Goal: Contribute content: Contribute content

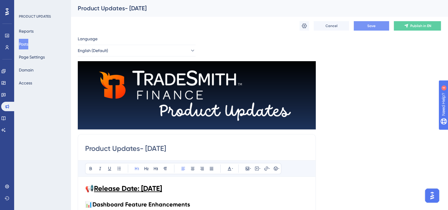
click at [371, 22] on button "Save" at bounding box center [371, 25] width 35 height 9
click at [6, 117] on icon at bounding box center [3, 118] width 5 height 5
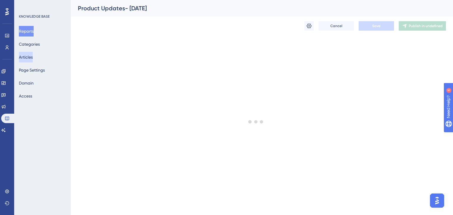
click at [32, 57] on button "Articles" at bounding box center [26, 57] width 14 height 11
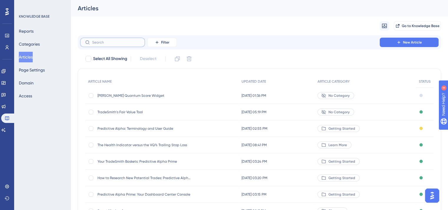
click at [107, 42] on input "text" at bounding box center [116, 42] width 48 height 4
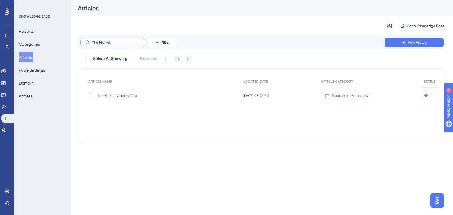
type input "The Market"
click at [130, 97] on span "The Market Outlook Tab" at bounding box center [145, 95] width 94 height 5
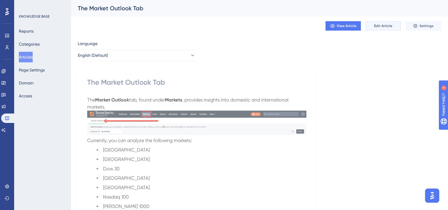
click at [390, 25] on span "Edit Article" at bounding box center [383, 26] width 18 height 5
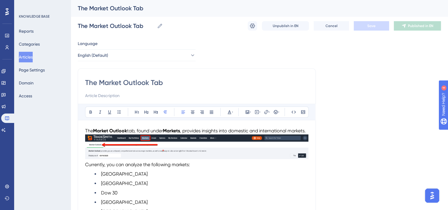
scroll to position [29, 0]
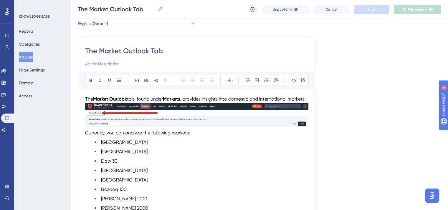
click at [92, 64] on input at bounding box center [196, 63] width 223 height 7
type input "Assess the health of the major U.S. and foreign indexes"
click at [372, 7] on span "Save" at bounding box center [372, 9] width 8 height 5
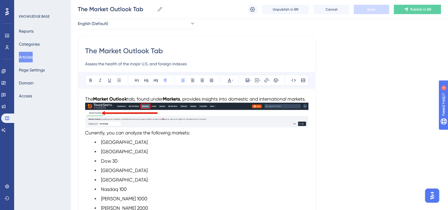
click at [107, 103] on p "The Market Outlook tab, found under Markets , provides insights into domestic a…" at bounding box center [196, 99] width 223 height 7
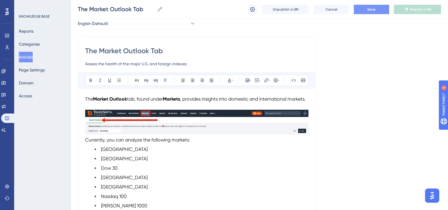
click at [140, 129] on img "To enrich screen reader interactions, please activate Accessibility in Grammarl…" at bounding box center [196, 122] width 223 height 25
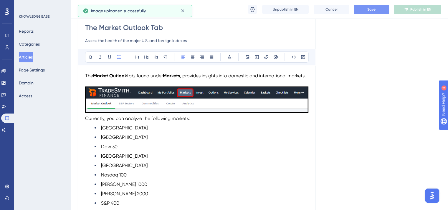
scroll to position [59, 0]
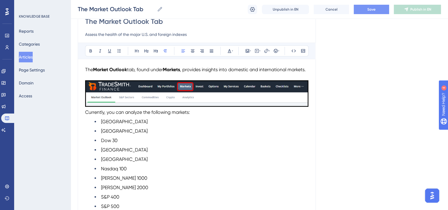
click at [85, 115] on span "Currently, you can analyze the following markets:" at bounding box center [137, 113] width 105 height 6
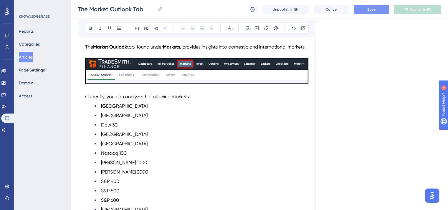
scroll to position [118, 0]
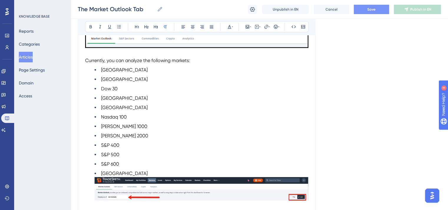
click at [86, 57] on p "To enrich screen reader interactions, please activate Accessibility in Grammarl…" at bounding box center [196, 53] width 223 height 7
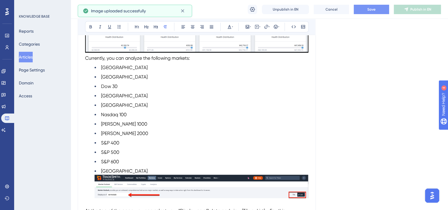
scroll to position [265, 0]
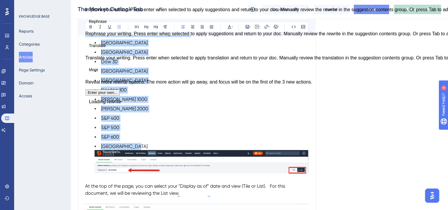
drag, startPoint x: 134, startPoint y: 153, endPoint x: 80, endPoint y: 42, distance: 123.7
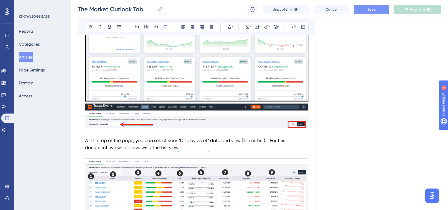
scroll to position [206, 0]
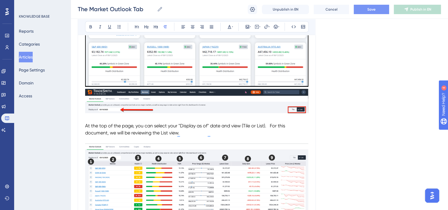
click at [191, 114] on img "To enrich screen reader interactions, please activate Accessibility in Grammarl…" at bounding box center [196, 101] width 223 height 25
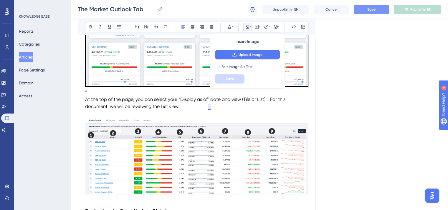
click at [209, 108] on span "At the top of the page, you can select your “Display as of" date and view (Tile…" at bounding box center [186, 103] width 202 height 13
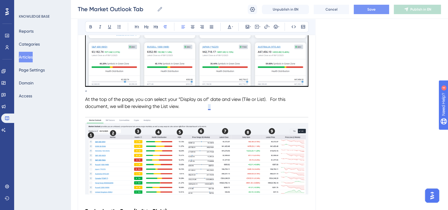
click at [210, 108] on span "At the top of the page, you can select your “Display as of" date and view (Tile…" at bounding box center [186, 103] width 202 height 13
click at [208, 107] on span "At the top of the page, you can select your “Display as of" date and view (Tile…" at bounding box center [186, 103] width 202 height 13
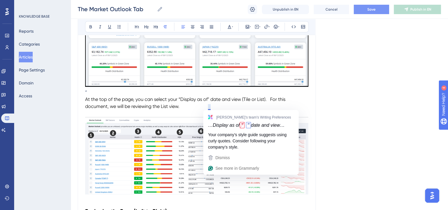
click at [210, 107] on span "At the top of the page, you can select your “Display as of" date and view (Tile…" at bounding box center [186, 103] width 202 height 13
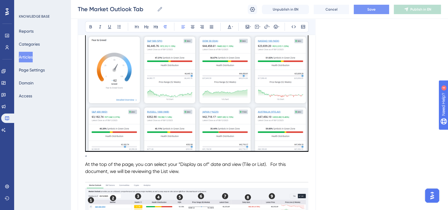
scroll to position [177, 0]
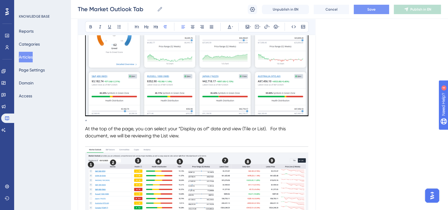
click at [272, 135] on span "At the top of the page, you can select your “Display as of” date and view (Tile…" at bounding box center [186, 132] width 202 height 13
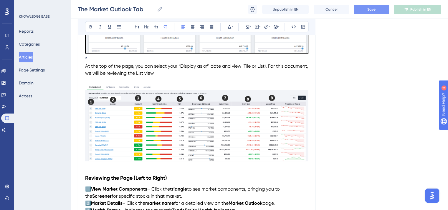
scroll to position [206, 0]
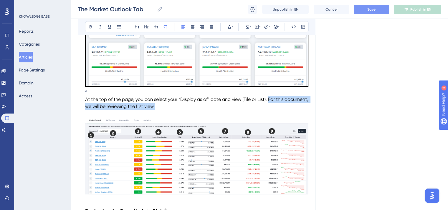
drag, startPoint x: 269, startPoint y: 106, endPoint x: 290, endPoint y: 112, distance: 21.4
click at [290, 110] on p "At the top of the page, you can select your “Display as of” date and view (Tile…" at bounding box center [196, 103] width 223 height 14
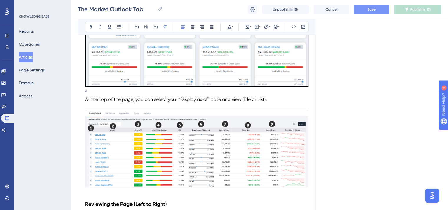
click at [90, 96] on p "“" at bounding box center [196, 92] width 223 height 7
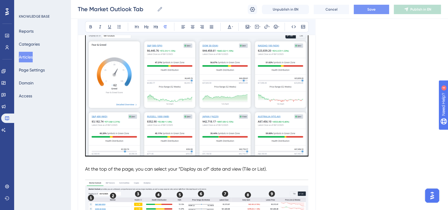
scroll to position [177, 0]
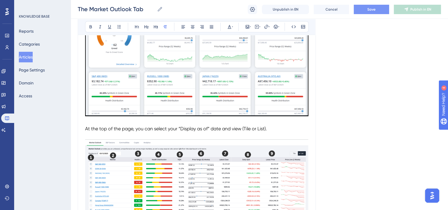
click at [270, 133] on p "At the top of the page, you can select your “Display as of” date and view (Tile…" at bounding box center [196, 129] width 223 height 7
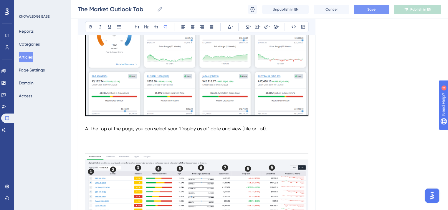
click at [86, 147] on p "To enrich screen reader interactions, please activate Accessibility in Grammarl…" at bounding box center [196, 143] width 223 height 7
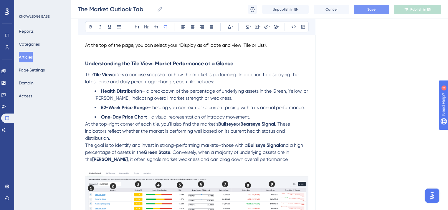
scroll to position [276, 0]
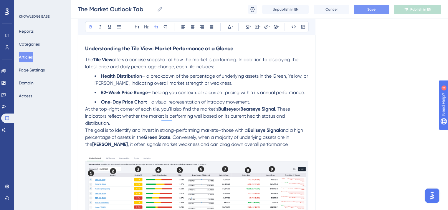
click at [86, 52] on strong "Understanding the Tile View: Market Performance at a Glance" at bounding box center [159, 48] width 148 height 6
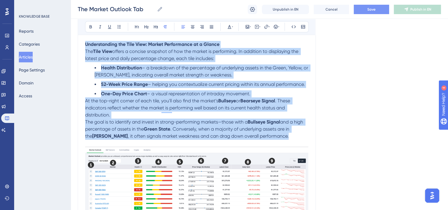
drag, startPoint x: 262, startPoint y: 146, endPoint x: 86, endPoint y: 50, distance: 200.6
click at [231, 25] on icon at bounding box center [229, 26] width 5 height 5
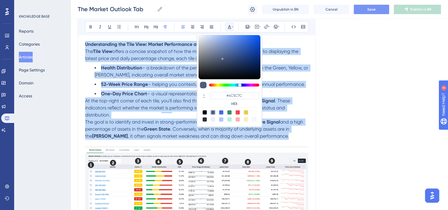
click at [205, 112] on div at bounding box center [205, 112] width 5 height 5
type input "#000000"
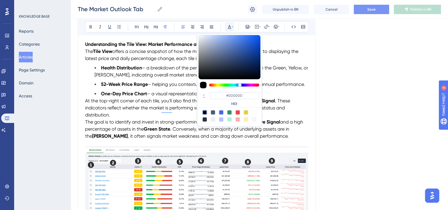
click at [312, 138] on div "The Market Outlook Tab Assess the health of the major U.S. and foreign indexes …" at bounding box center [197, 194] width 238 height 809
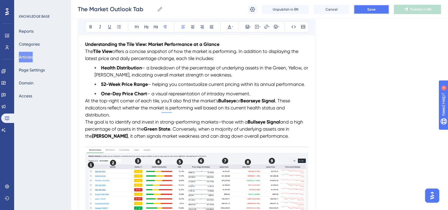
click at [366, 8] on button "Save" at bounding box center [371, 9] width 35 height 9
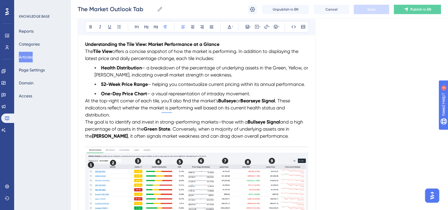
click at [269, 140] on p "The goal is to identify and invest in strong-performing markets—those with a Bu…" at bounding box center [196, 129] width 223 height 21
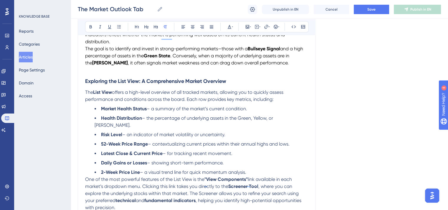
scroll to position [408, 0]
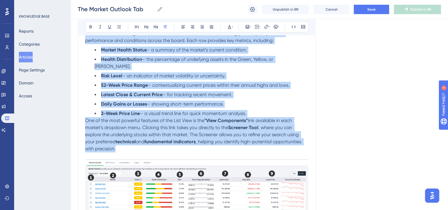
drag, startPoint x: 118, startPoint y: 153, endPoint x: 97, endPoint y: 71, distance: 84.3
click at [85, 29] on div "Bold Italic Underline Bullet Point Heading 1 Heading 2 Heading 3 Normal Align L…" at bounding box center [196, 149] width 223 height 911
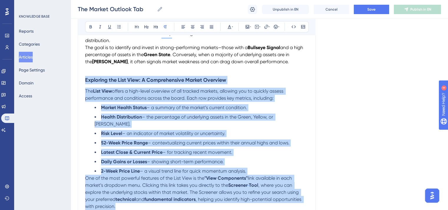
scroll to position [349, 0]
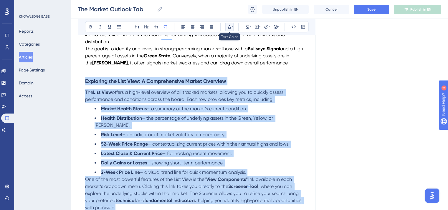
click at [230, 24] on button at bounding box center [230, 27] width 8 height 8
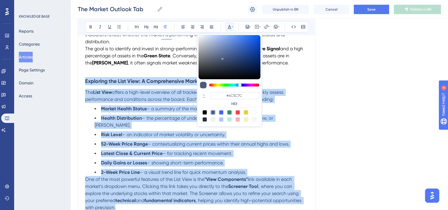
click at [204, 111] on div at bounding box center [205, 112] width 5 height 5
type input "#000000"
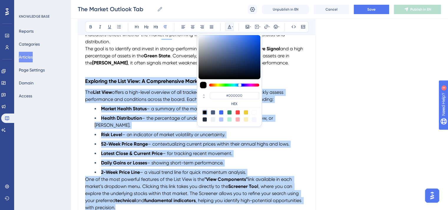
click at [290, 88] on h3 "Exploring the List View: A Comprehensive Market Overview" at bounding box center [196, 81] width 223 height 15
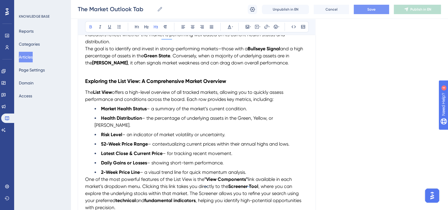
click at [369, 9] on span "Save" at bounding box center [372, 9] width 8 height 5
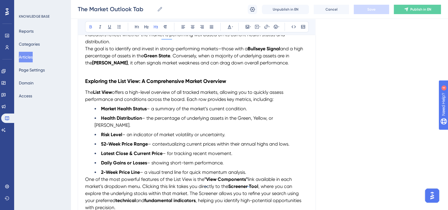
click at [124, 113] on li "Market Health Status – a summary of the market’s current condition." at bounding box center [202, 109] width 214 height 7
click at [118, 112] on strong "Market Health Status" at bounding box center [124, 109] width 46 height 6
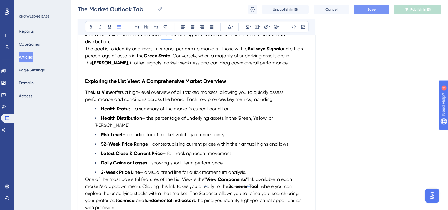
click at [168, 112] on span "– a summary of the market’s current condition." at bounding box center [181, 109] width 101 height 6
click at [203, 113] on li "Health Status – The market’s current condition." at bounding box center [202, 109] width 214 height 7
click at [225, 137] on span "– an indicator of market volatility or uncertainty." at bounding box center [173, 135] width 103 height 6
drag, startPoint x: 196, startPoint y: 138, endPoint x: 129, endPoint y: 138, distance: 67.2
click at [129, 138] on li "Risk Level – an indicator of market volatility." at bounding box center [202, 134] width 214 height 7
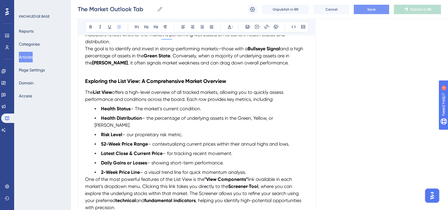
click at [148, 127] on span "– the percentage of underlying assets in the Green, Yellow, or [PERSON_NAME]." at bounding box center [185, 122] width 180 height 13
click at [130, 136] on span "– our proprietary risk metric." at bounding box center [152, 135] width 60 height 6
click at [154, 147] on span "– contextualizing current prices within their annual highs and lows." at bounding box center [219, 144] width 142 height 6
click at [169, 157] on span "– for tracking recent movement." at bounding box center [198, 154] width 70 height 6
click at [153, 166] on span "– showing short-term performance." at bounding box center [185, 163] width 77 height 6
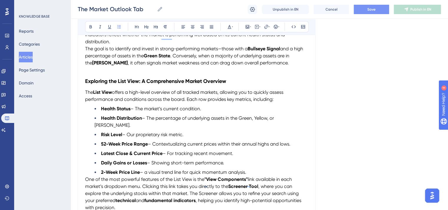
scroll to position [378, 0]
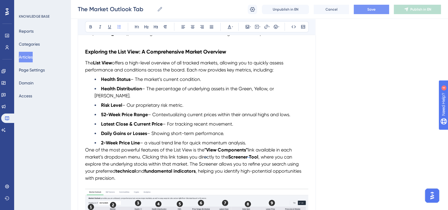
click at [149, 146] on span "– a visual trend line for quick momentum analysis." at bounding box center [193, 143] width 106 height 6
click at [85, 153] on span "One of the most powerful features of the List View is the" at bounding box center [144, 150] width 119 height 6
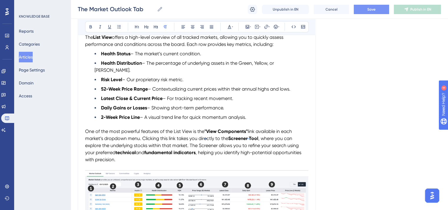
scroll to position [437, 0]
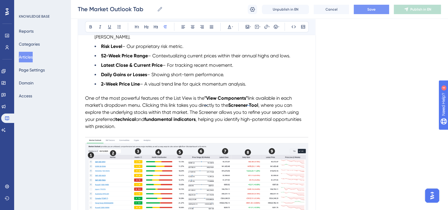
click at [143, 108] on span "link available in each market’s dropdown menu. Clicking this link takes you dir…" at bounding box center [189, 102] width 208 height 13
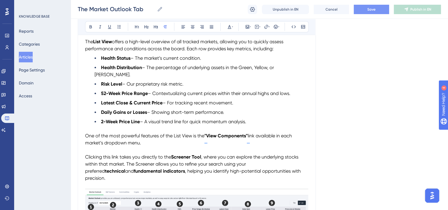
scroll to position [408, 0]
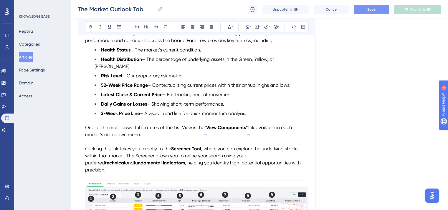
drag, startPoint x: 85, startPoint y: 130, endPoint x: 90, endPoint y: 130, distance: 4.7
click at [85, 130] on span "One of the most powerful features of the List View is the" at bounding box center [144, 128] width 119 height 6
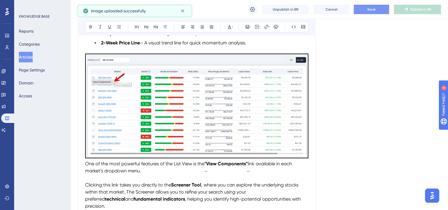
scroll to position [496, 0]
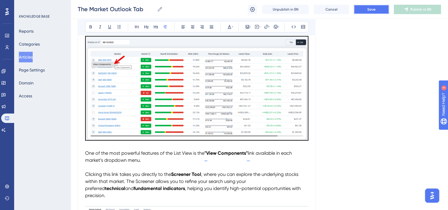
click at [364, 10] on button "Save" at bounding box center [371, 9] width 35 height 9
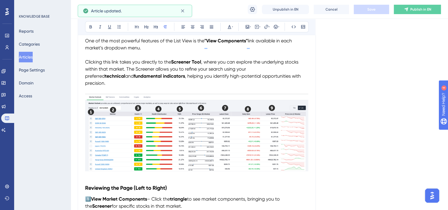
scroll to position [614, 0]
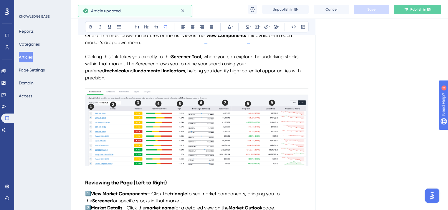
click at [201, 130] on img "To enrich screen reader interactions, please activate Accessibility in Grammarl…" at bounding box center [196, 128] width 223 height 78
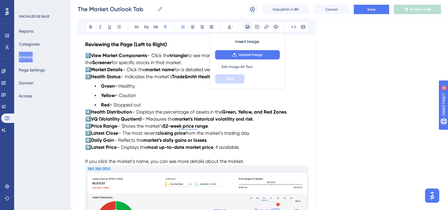
scroll to position [644, 0]
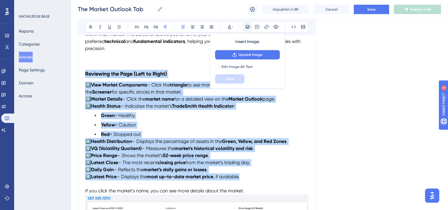
drag, startPoint x: 248, startPoint y: 183, endPoint x: 84, endPoint y: 81, distance: 193.0
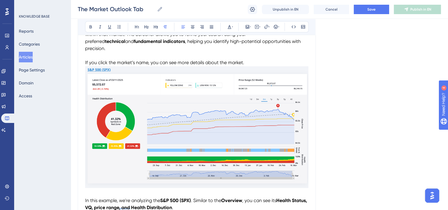
click at [255, 65] on p "If you click the market’s name, you can see more details about the market." at bounding box center [196, 62] width 223 height 7
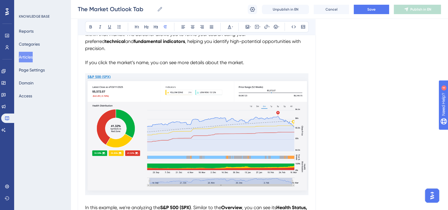
click at [236, 103] on img "To enrich screen reader interactions, please activate Accessibility in Grammarl…" at bounding box center [196, 134] width 223 height 122
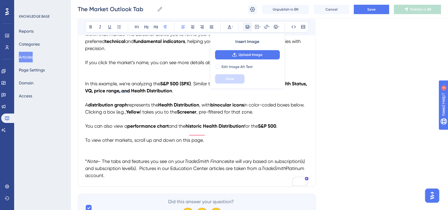
click at [86, 78] on p "To enrich screen reader interactions, please activate Accessibility in Grammarl…" at bounding box center [196, 76] width 223 height 7
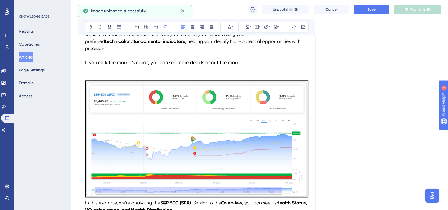
click at [87, 78] on p "To enrich screen reader interactions, please activate Accessibility in Grammarl…" at bounding box center [196, 136] width 223 height 126
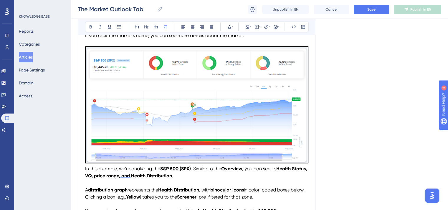
scroll to position [703, 0]
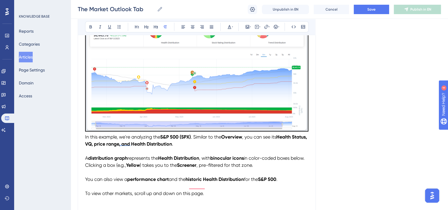
click at [86, 140] on span "In this example, we're analyzing the" at bounding box center [122, 137] width 75 height 6
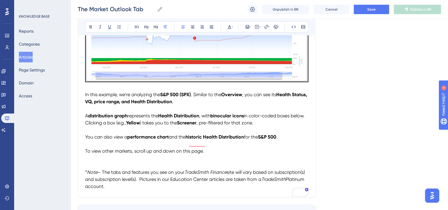
scroll to position [762, 0]
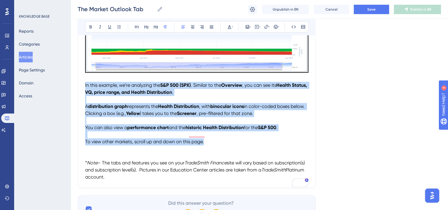
drag, startPoint x: 211, startPoint y: 149, endPoint x: 85, endPoint y: 90, distance: 138.5
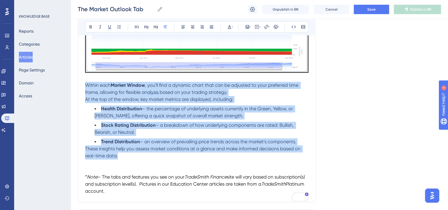
drag, startPoint x: 122, startPoint y: 163, endPoint x: 74, endPoint y: 91, distance: 85.9
click at [231, 25] on icon at bounding box center [229, 26] width 5 height 5
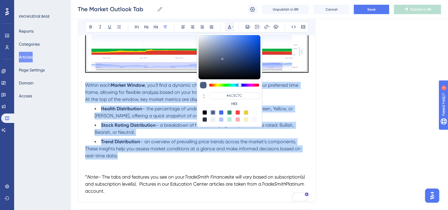
click at [205, 112] on div at bounding box center [205, 112] width 5 height 5
type input "#000000"
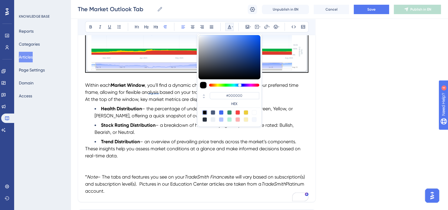
click at [164, 167] on p "To enrich screen reader interactions, please activate Accessibility in Grammarl…" at bounding box center [196, 163] width 223 height 7
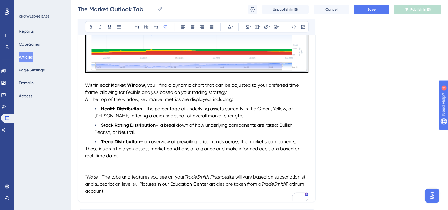
click at [86, 102] on span "At the top of the window, key market metrics are displayed, including:" at bounding box center [159, 100] width 148 height 6
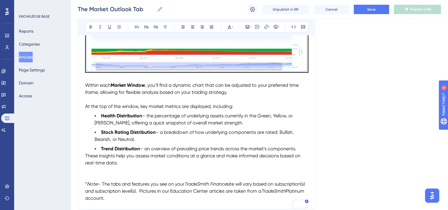
scroll to position [791, 0]
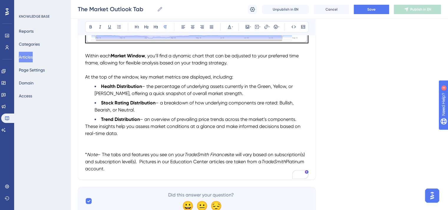
click at [86, 131] on span "These insights help you assess market conditions at a glance and make informed …" at bounding box center [193, 130] width 217 height 13
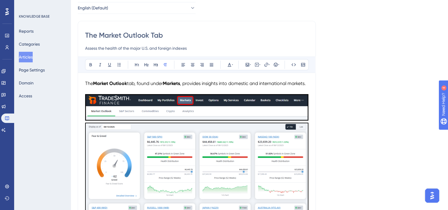
scroll to position [0, 0]
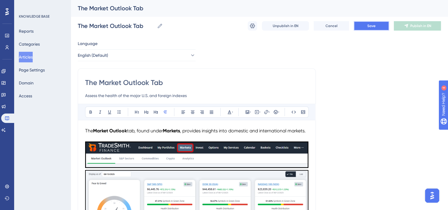
click at [378, 24] on button "Save" at bounding box center [371, 25] width 35 height 9
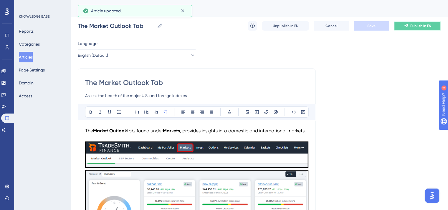
click at [414, 25] on span "Publish in EN" at bounding box center [421, 26] width 21 height 5
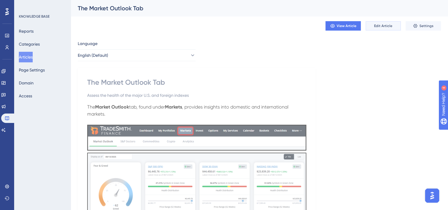
click at [386, 26] on span "Edit Article" at bounding box center [383, 26] width 18 height 5
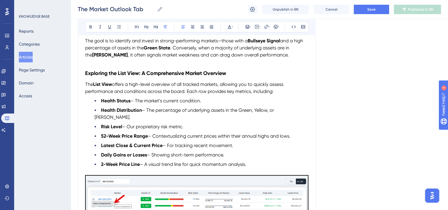
scroll to position [327, 0]
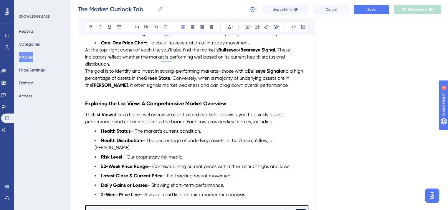
click at [197, 107] on strong "Exploring the List View: A Comprehensive Market Overview" at bounding box center [155, 104] width 141 height 6
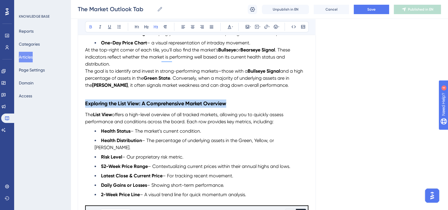
drag, startPoint x: 234, startPoint y: 112, endPoint x: 133, endPoint y: 47, distance: 120.2
click at [85, 114] on div "The Market Outlook Tab Assess the health of the major U.S. and foreign indexes …" at bounding box center [197, 195] width 238 height 912
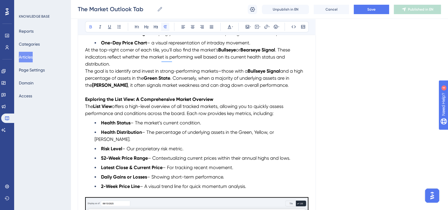
click at [164, 27] on icon at bounding box center [165, 26] width 3 height 3
click at [234, 96] on p "To enrich screen reader interactions, please activate Accessibility in Grammarl…" at bounding box center [196, 92] width 223 height 7
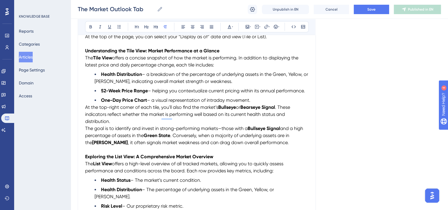
scroll to position [268, 0]
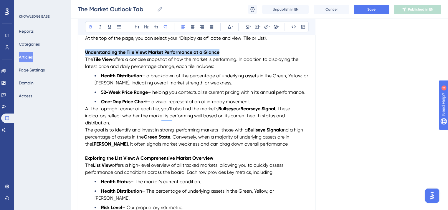
drag, startPoint x: 226, startPoint y: 60, endPoint x: 84, endPoint y: 60, distance: 142.7
click at [231, 26] on icon at bounding box center [229, 26] width 5 height 5
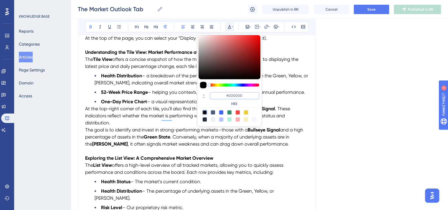
drag, startPoint x: 247, startPoint y: 96, endPoint x: 223, endPoint y: 96, distance: 24.2
click at [223, 96] on input "#000000" at bounding box center [235, 95] width 50 height 7
paste input "2FB3"
type input "#002FB3"
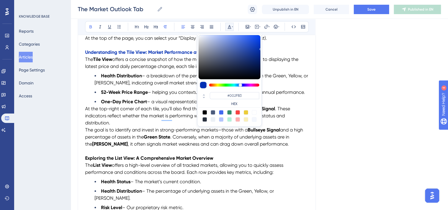
click at [164, 69] on span "offers a concise snapshot of how the market is performing. In addition to displ…" at bounding box center [192, 63] width 215 height 13
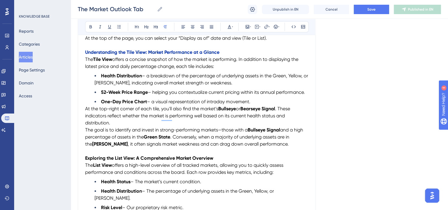
click at [225, 56] on p "Understanding the Tile View: Market Performance at a Glance" at bounding box center [196, 52] width 223 height 7
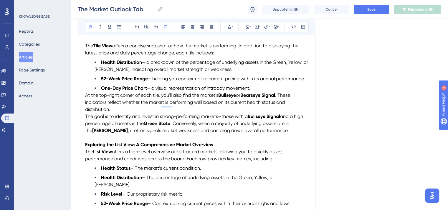
scroll to position [297, 0]
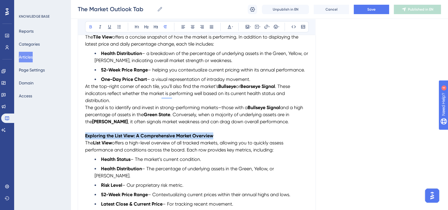
drag, startPoint x: 216, startPoint y: 144, endPoint x: 137, endPoint y: 103, distance: 88.5
click at [86, 140] on p "Exploring the List View: A Comprehensive Market Overview" at bounding box center [196, 136] width 223 height 7
click at [230, 27] on icon at bounding box center [229, 26] width 5 height 5
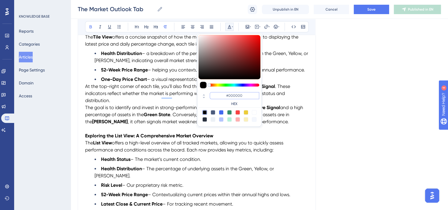
drag, startPoint x: 243, startPoint y: 94, endPoint x: 220, endPoint y: 96, distance: 22.7
click at [220, 96] on input "#000000" at bounding box center [235, 95] width 50 height 7
paste input "2FB3"
type input "#002FB3"
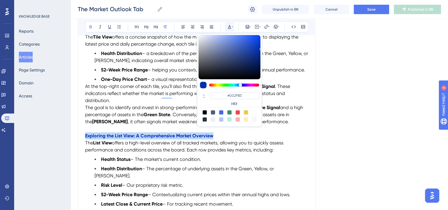
click at [219, 140] on p "Exploring the List View: A Comprehensive Market Overview" at bounding box center [196, 136] width 223 height 7
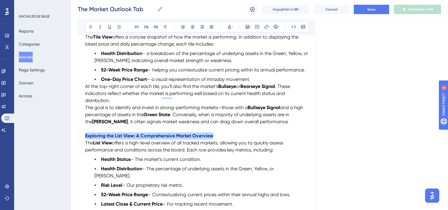
click at [218, 140] on p "Exploring the List View: A Comprehensive Market Overview" at bounding box center [196, 136] width 223 height 7
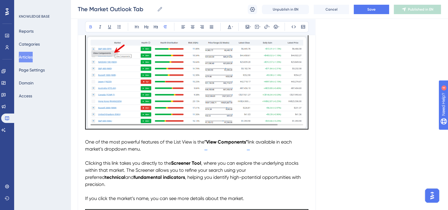
scroll to position [531, 0]
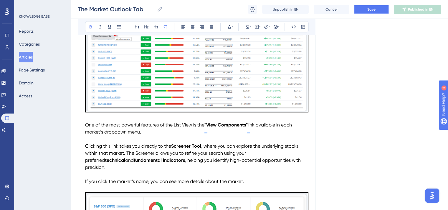
click at [366, 10] on button "Save" at bounding box center [371, 9] width 35 height 9
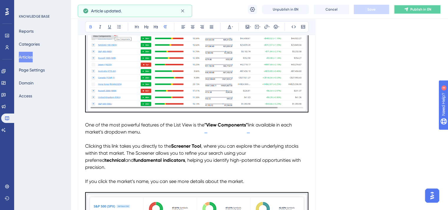
click at [406, 9] on icon at bounding box center [406, 9] width 4 height 4
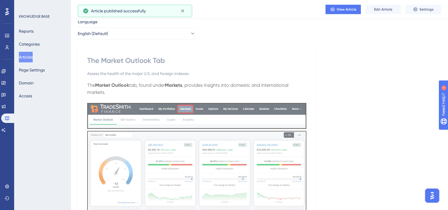
scroll to position [0, 0]
